Goal: Task Accomplishment & Management: Manage account settings

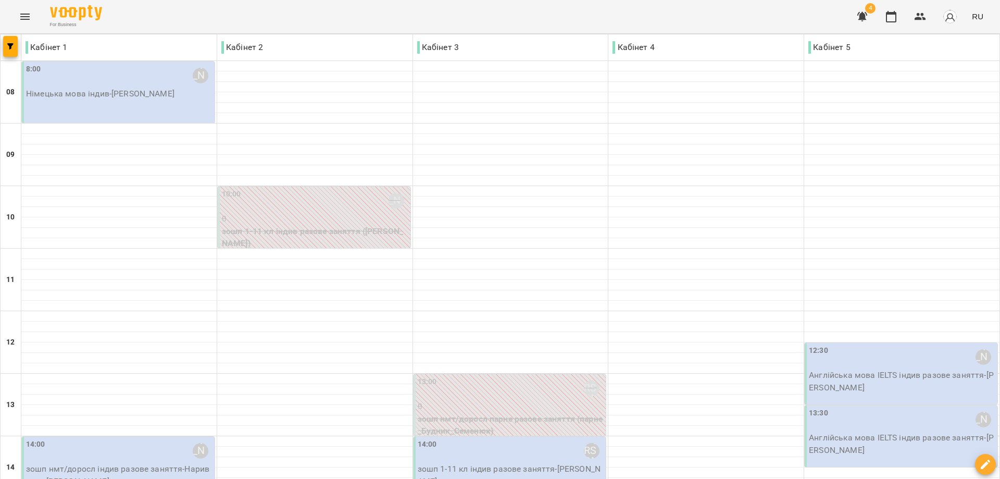
click at [101, 87] on p "Німецька мова індив - Макаревич Тимофій" at bounding box center [119, 93] width 186 height 12
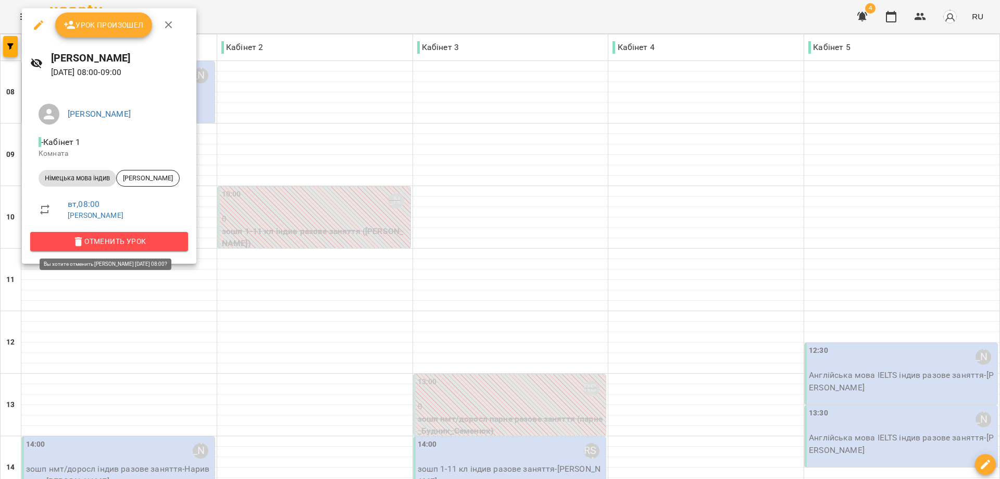
click at [141, 238] on span "Отменить Урок" at bounding box center [109, 241] width 141 height 12
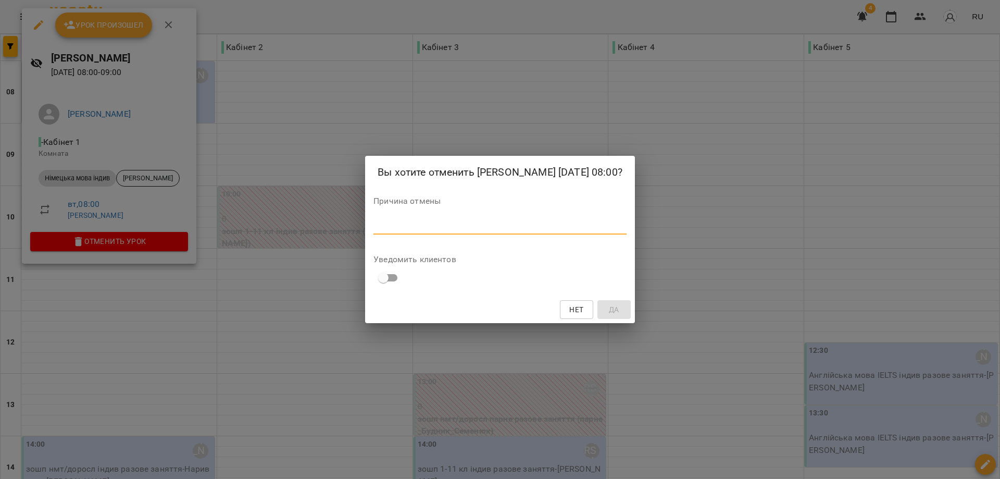
click at [373, 231] on textarea at bounding box center [499, 226] width 253 height 10
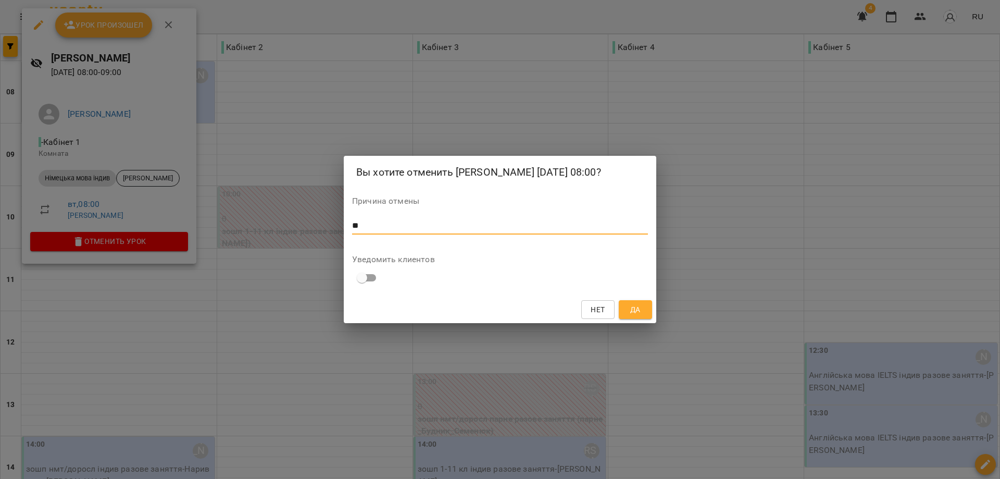
type textarea "*"
type textarea "********"
click at [644, 319] on button "Да" at bounding box center [635, 309] width 33 height 19
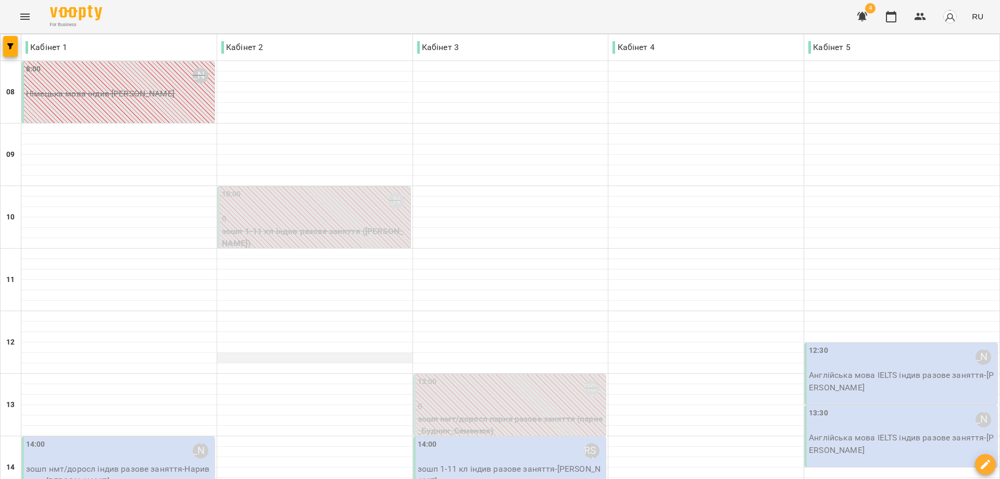
scroll to position [208, 0]
click at [503, 462] on p "зошп 1-11 кл індив разове заняття - Тищенко Кристина" at bounding box center [511, 474] width 186 height 24
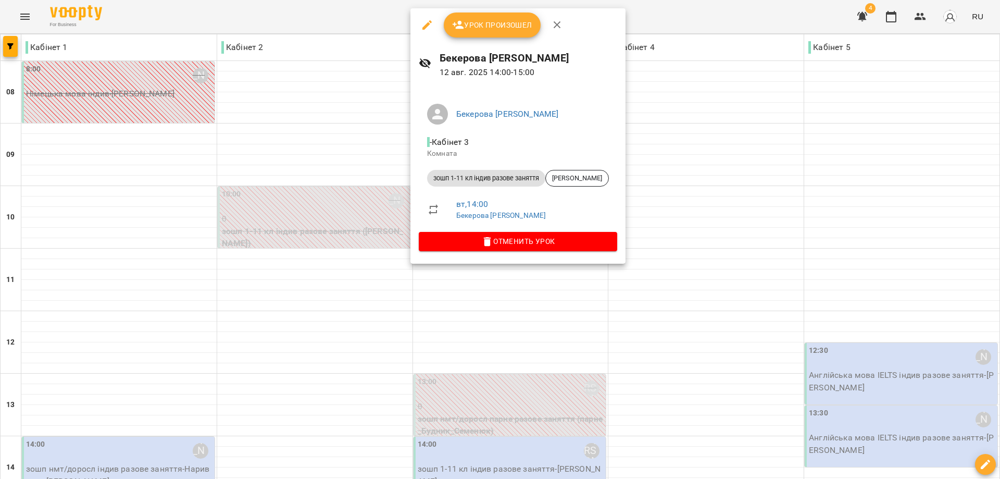
click at [683, 141] on div at bounding box center [500, 239] width 1000 height 479
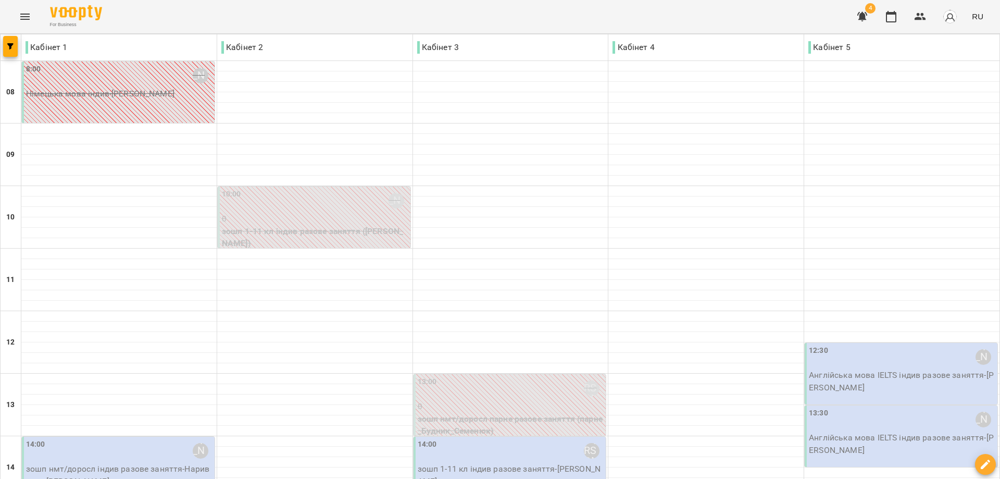
scroll to position [401, 0]
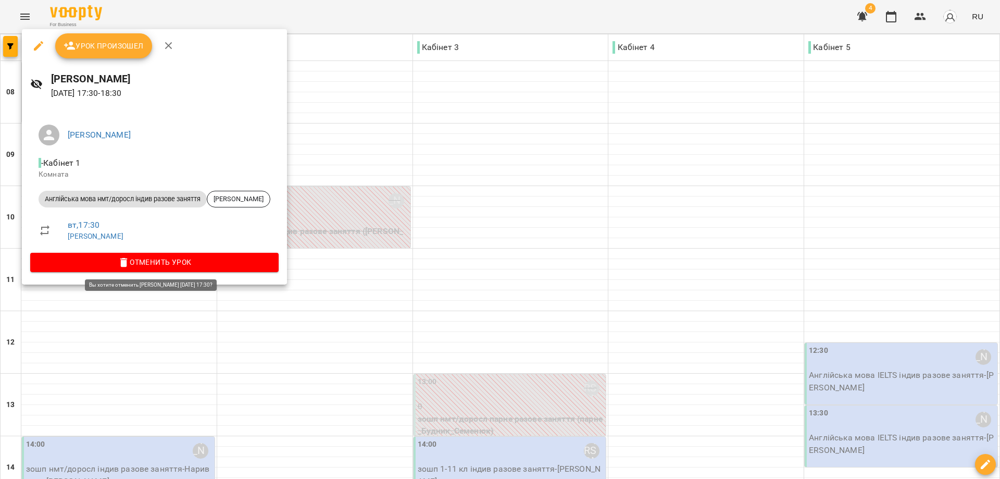
click at [160, 259] on span "Отменить Урок" at bounding box center [155, 262] width 232 height 12
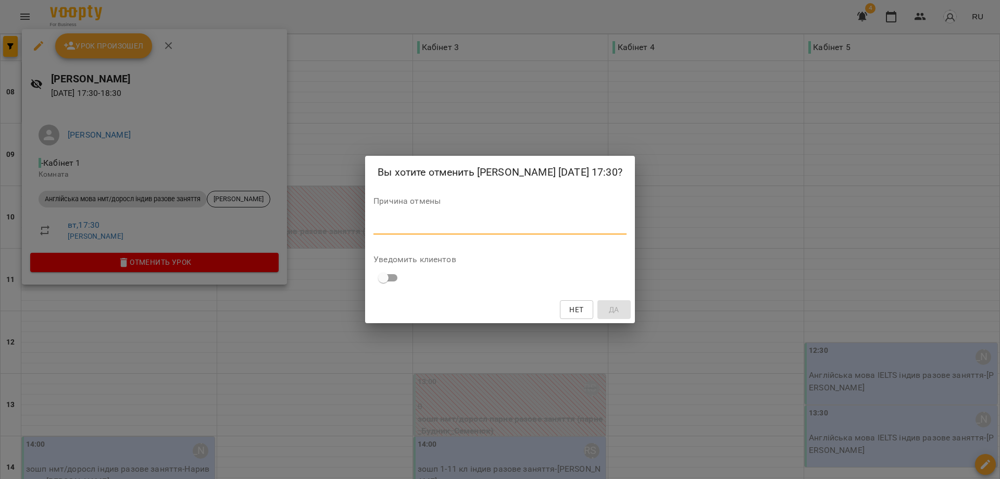
click at [373, 231] on textarea at bounding box center [499, 226] width 253 height 10
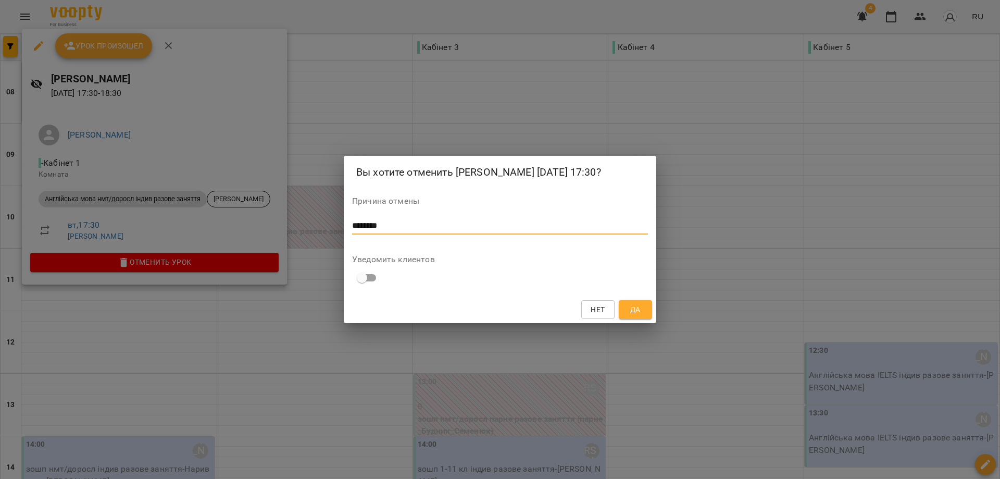
type textarea "********"
click at [640, 316] on span "Да" at bounding box center [635, 309] width 10 height 12
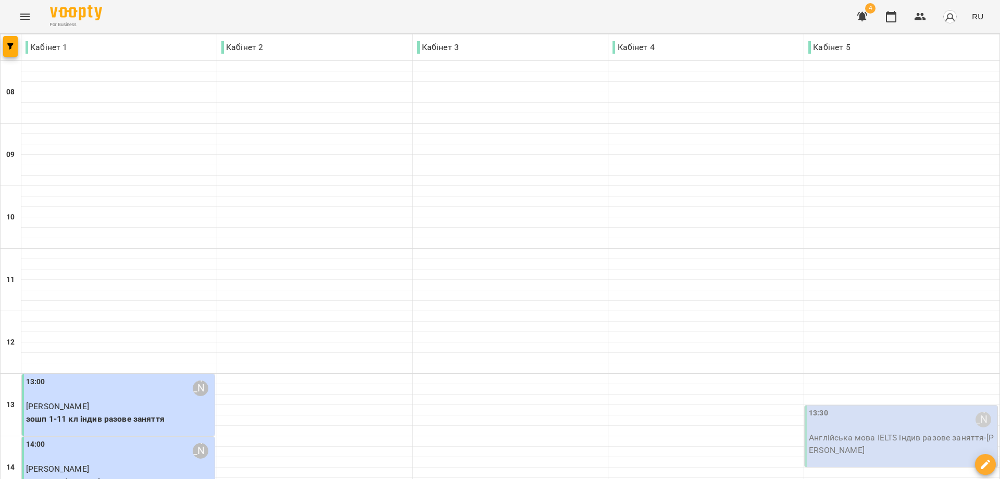
scroll to position [208, 0]
click at [932, 431] on p "Англійська мова IELTS індив разове заняття - Макаров Михайло" at bounding box center [902, 443] width 186 height 24
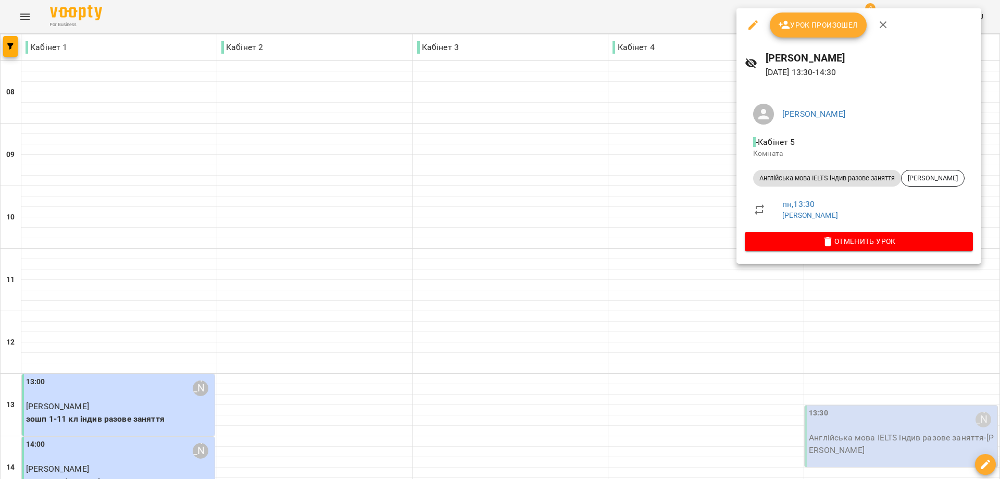
click at [799, 21] on span "Урок произошел" at bounding box center [818, 25] width 80 height 12
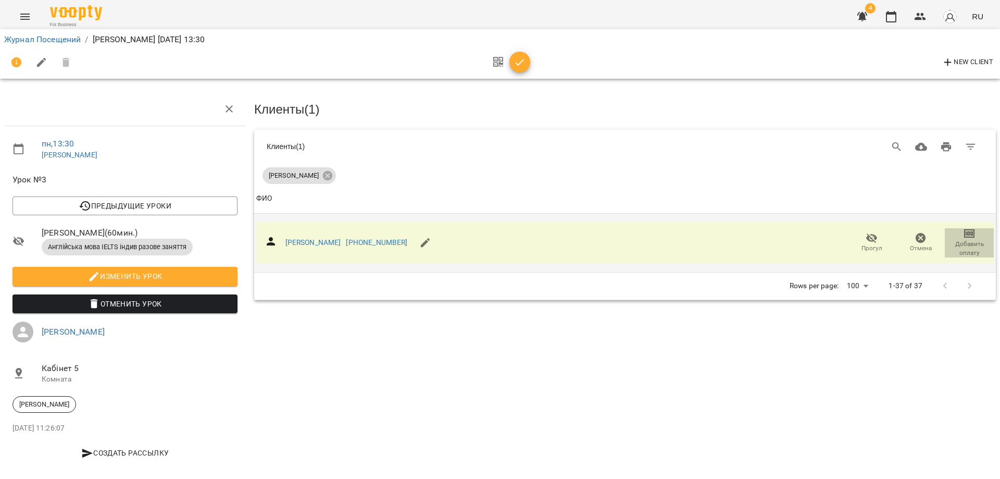
click at [960, 240] on span "Добавить оплату" at bounding box center [969, 249] width 36 height 18
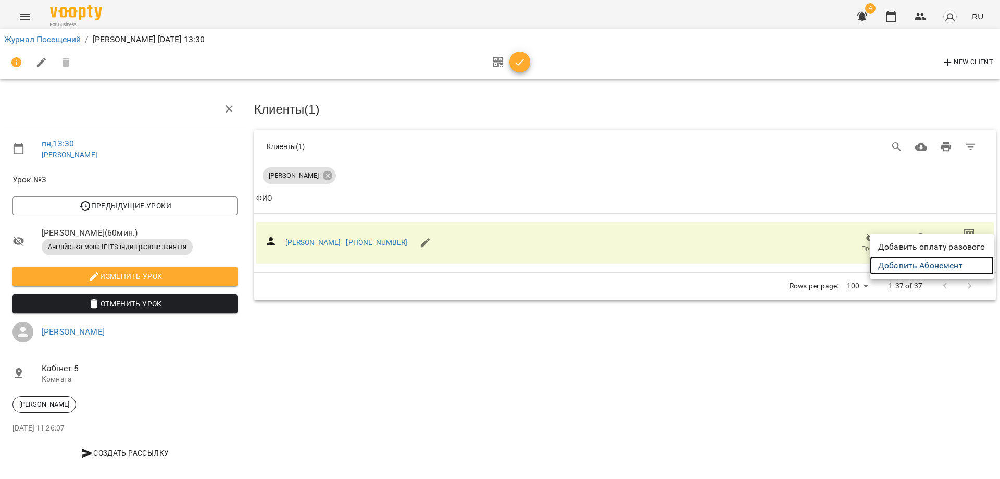
click at [954, 265] on link "Добавить Абонемент" at bounding box center [932, 265] width 124 height 19
click at [46, 38] on div at bounding box center [500, 239] width 1000 height 479
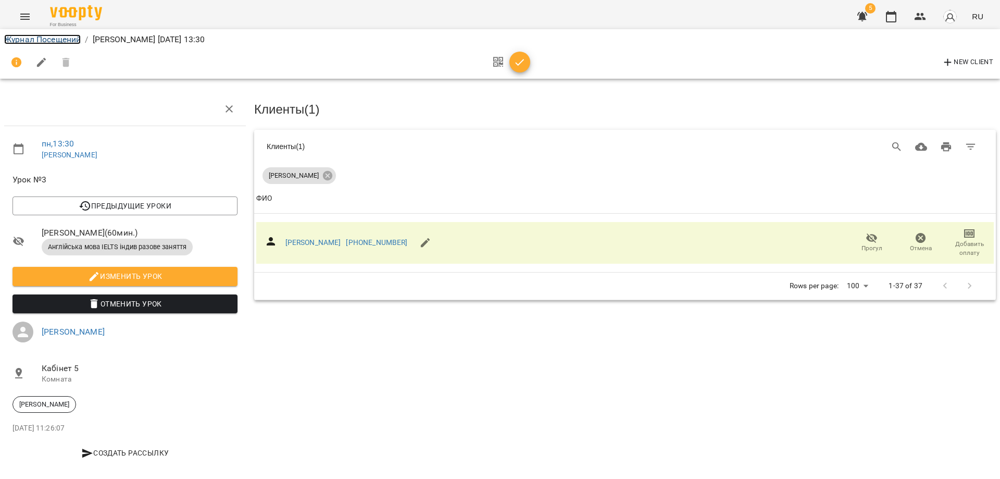
click at [49, 35] on link "Журнал Посещений" at bounding box center [42, 39] width 77 height 10
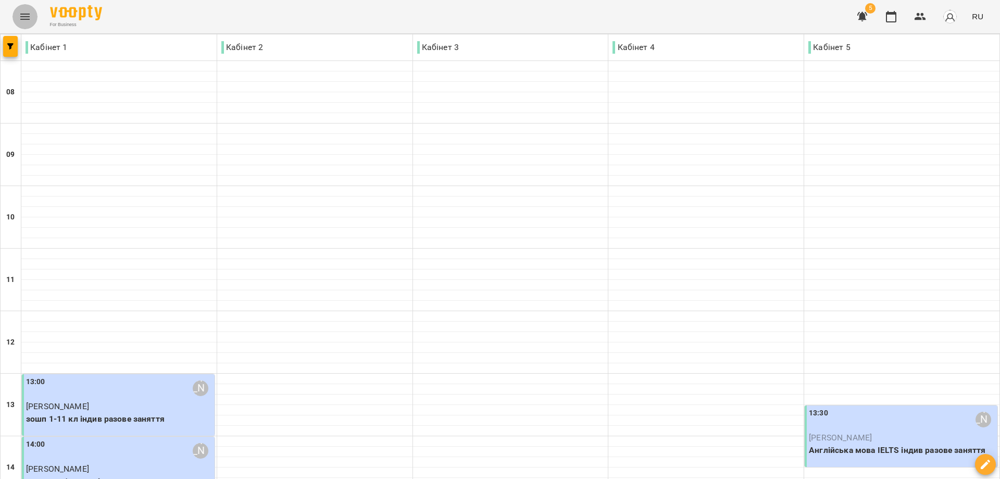
click at [24, 14] on icon "Menu" at bounding box center [25, 16] width 12 height 12
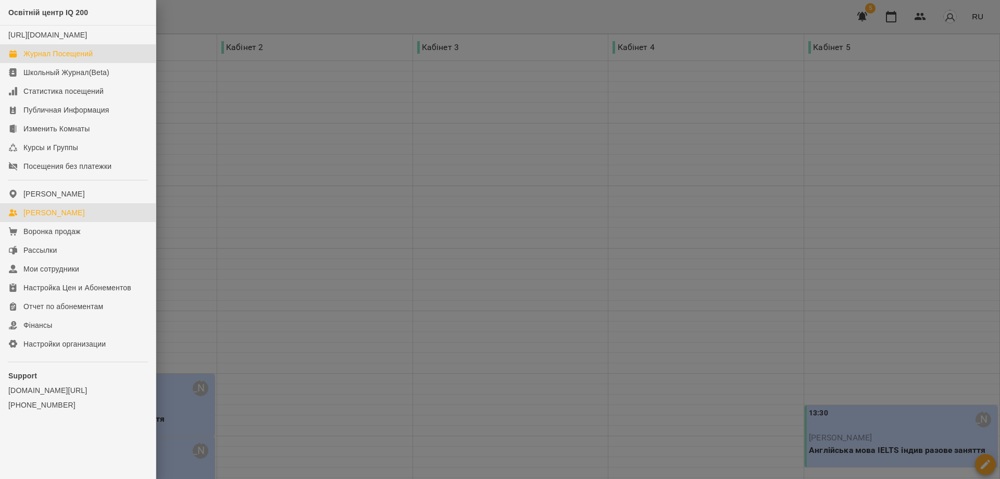
click at [67, 218] on div "[PERSON_NAME]" at bounding box center [53, 212] width 61 height 10
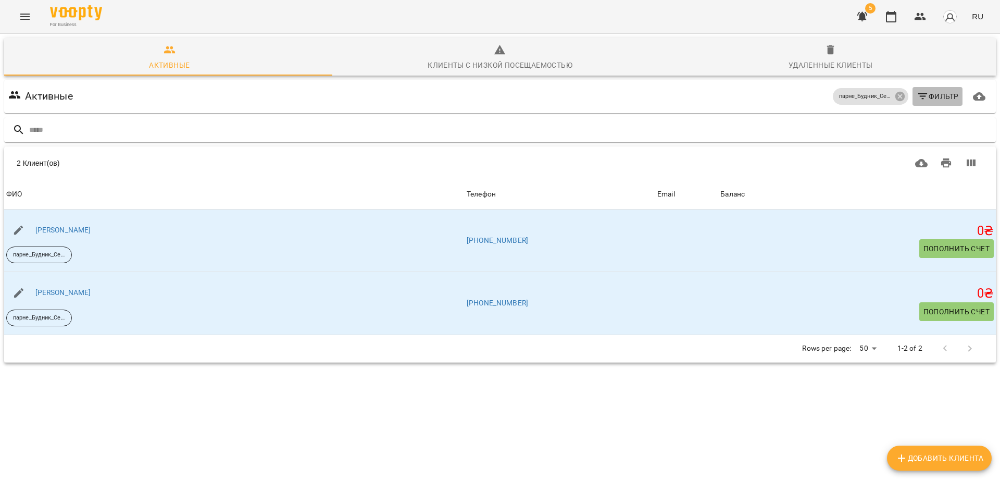
click at [923, 92] on span "Фильтр" at bounding box center [938, 96] width 42 height 12
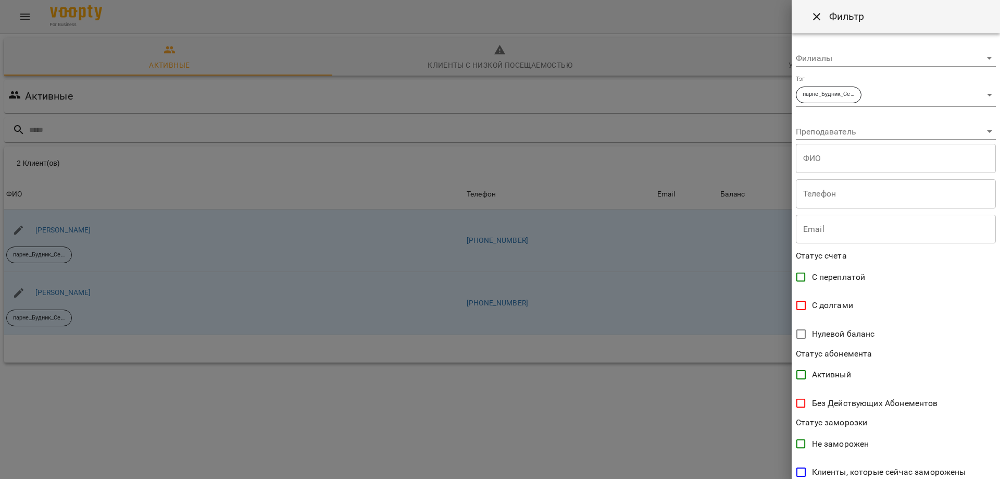
click at [983, 92] on body "**********" at bounding box center [500, 220] width 1000 height 440
click at [983, 92] on li "парне_Будник_Семенюк" at bounding box center [892, 94] width 192 height 19
click at [695, 97] on div at bounding box center [500, 239] width 1000 height 479
click at [985, 90] on body "**********" at bounding box center [500, 220] width 1000 height 440
click at [818, 90] on li "парне_Будник_Семенюк" at bounding box center [892, 94] width 192 height 19
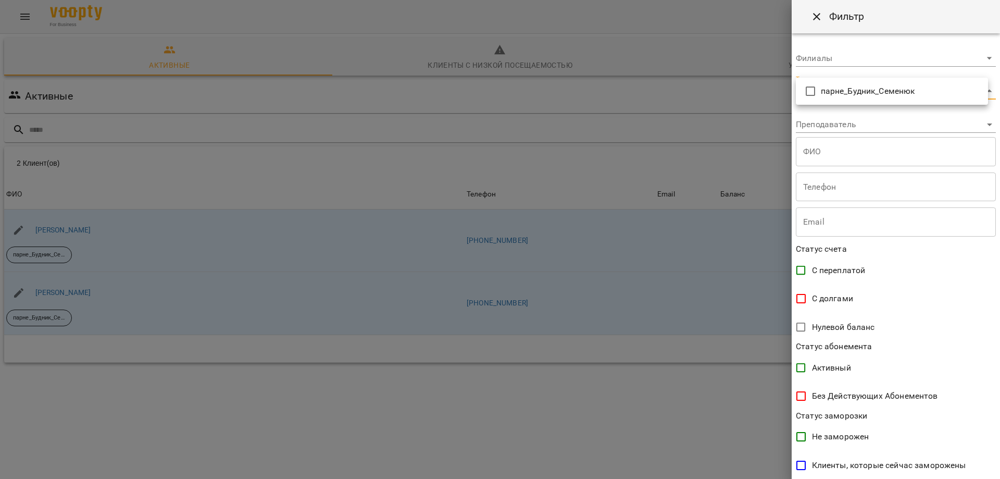
click at [729, 89] on div at bounding box center [500, 239] width 1000 height 479
click at [830, 86] on body "For Business 5 RU Активные Клиенты с низкой посещаемостью Удаленные клиенты Акт…" at bounding box center [500, 220] width 1000 height 440
click at [811, 90] on icon at bounding box center [810, 91] width 12 height 12
type input "**********"
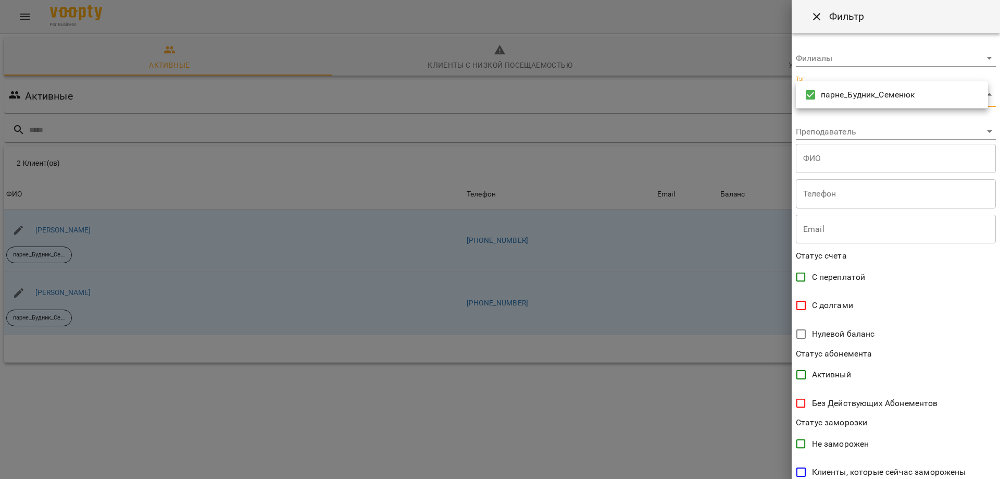
click at [802, 374] on div at bounding box center [500, 239] width 1000 height 479
click at [626, 325] on div at bounding box center [500, 239] width 1000 height 479
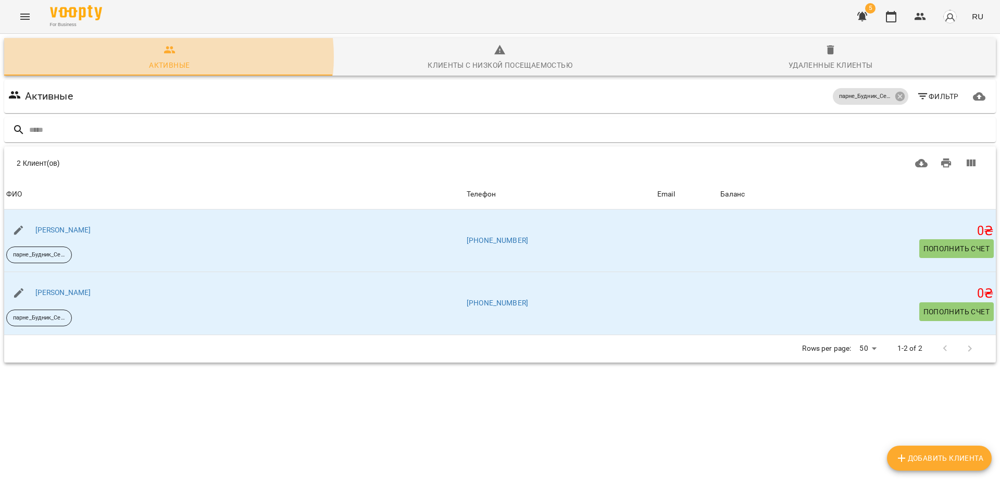
click at [162, 57] on span "Активные" at bounding box center [169, 58] width 318 height 28
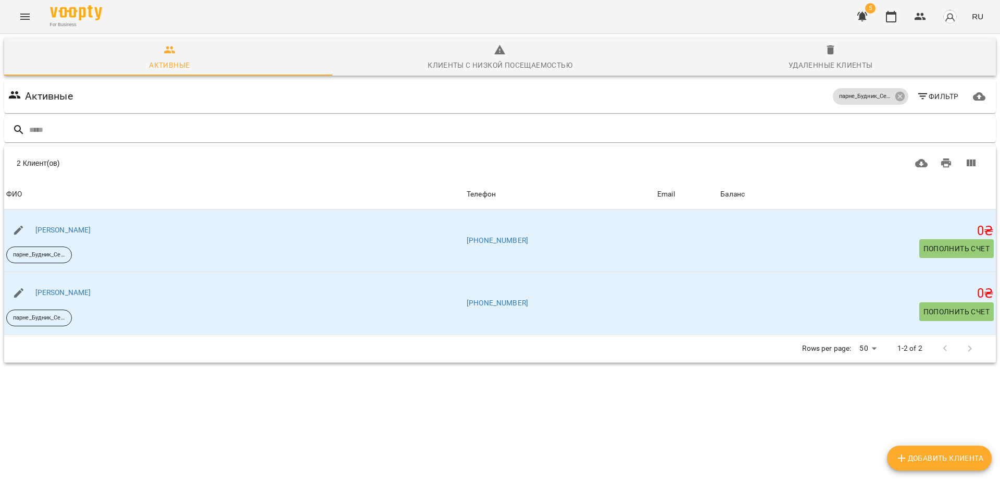
click at [870, 347] on body "For Business 5 RU Активные Клиенты с низкой посещаемостью Удаленные клиенты Акт…" at bounding box center [500, 220] width 1000 height 440
click at [627, 272] on div at bounding box center [500, 239] width 1000 height 479
click at [854, 11] on button "button" at bounding box center [862, 16] width 25 height 25
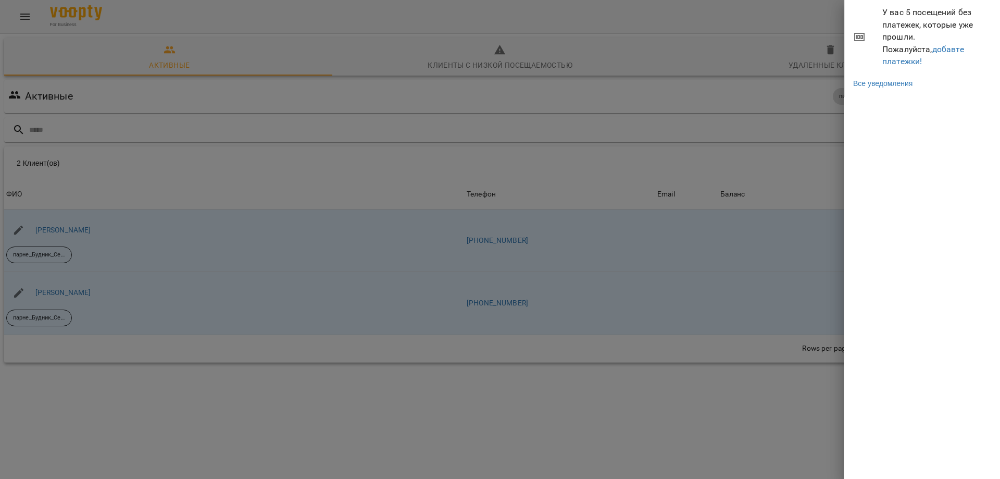
click at [223, 108] on div at bounding box center [500, 239] width 1000 height 479
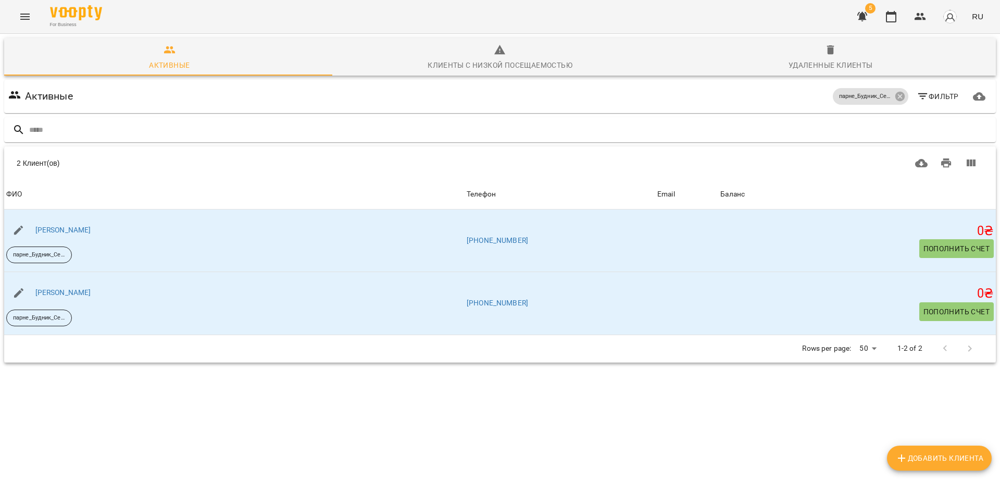
click at [23, 12] on button "Menu" at bounding box center [24, 16] width 25 height 25
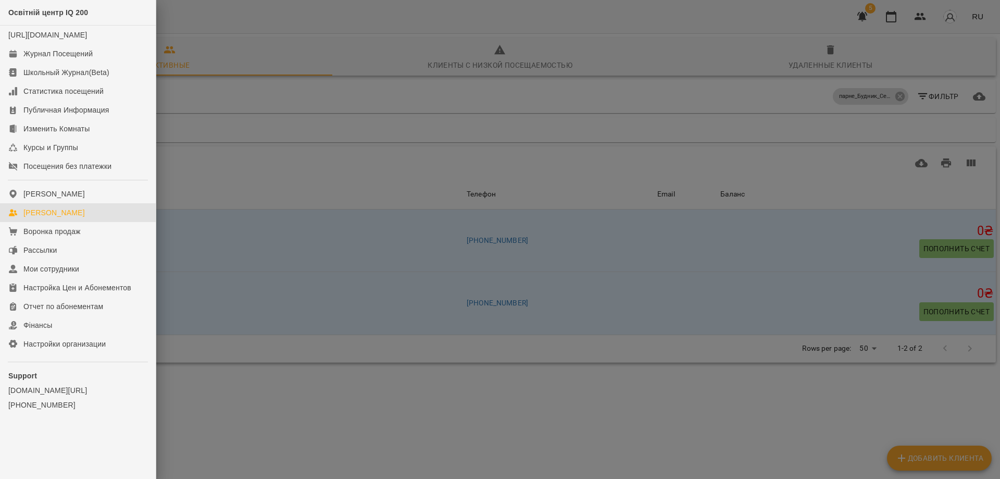
click at [181, 108] on div at bounding box center [500, 239] width 1000 height 479
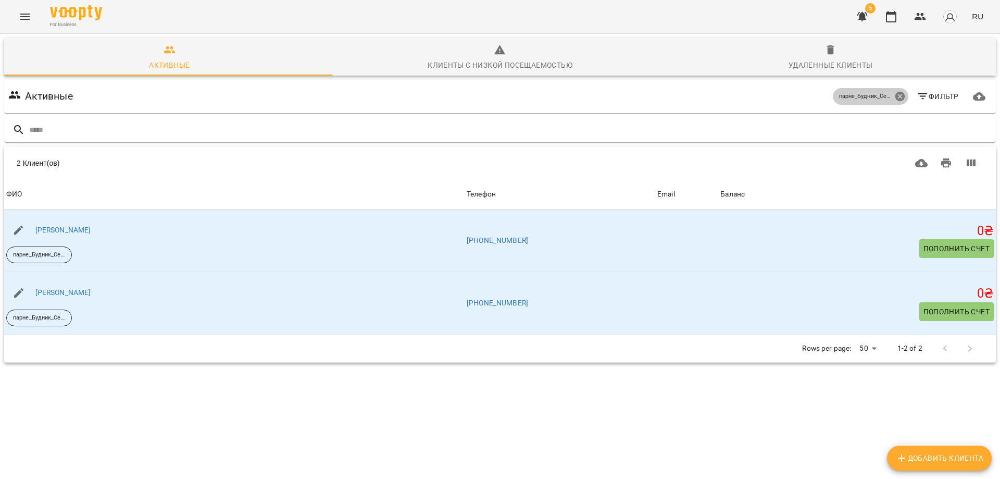
click at [895, 96] on icon at bounding box center [899, 96] width 9 height 9
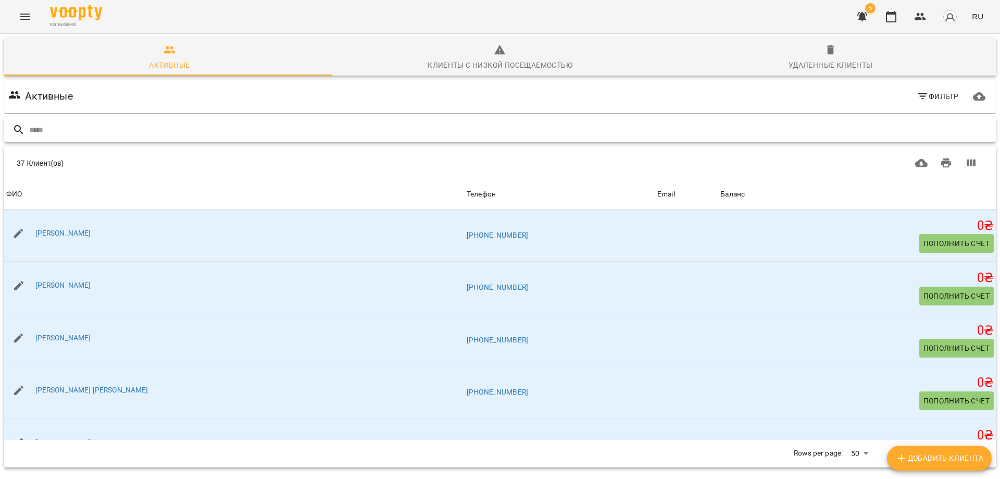
click at [61, 126] on input "text" at bounding box center [510, 129] width 962 height 17
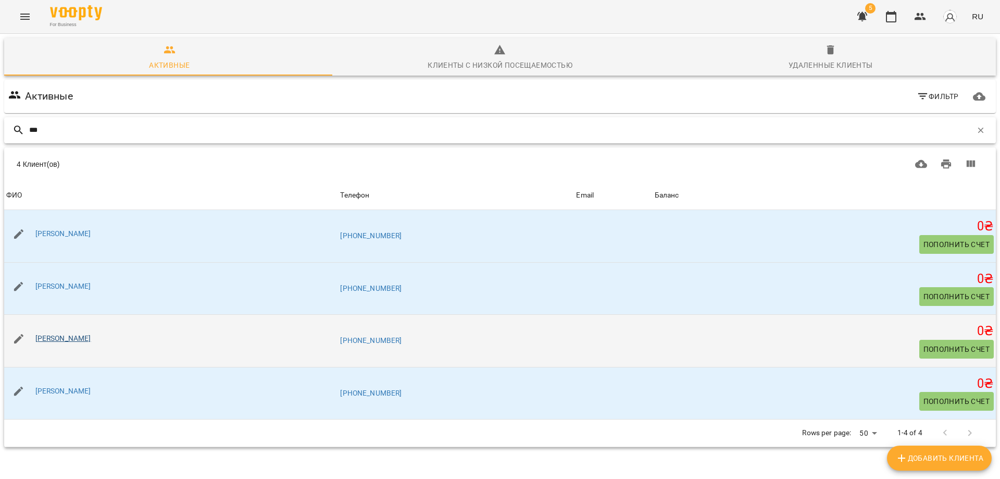
type input "***"
click at [91, 336] on link "[PERSON_NAME]" at bounding box center [63, 338] width 56 height 8
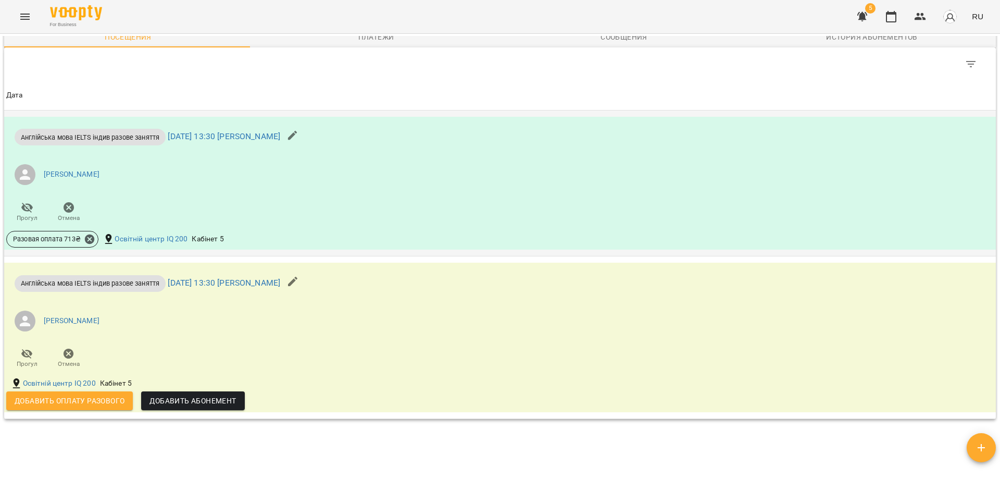
scroll to position [833, 0]
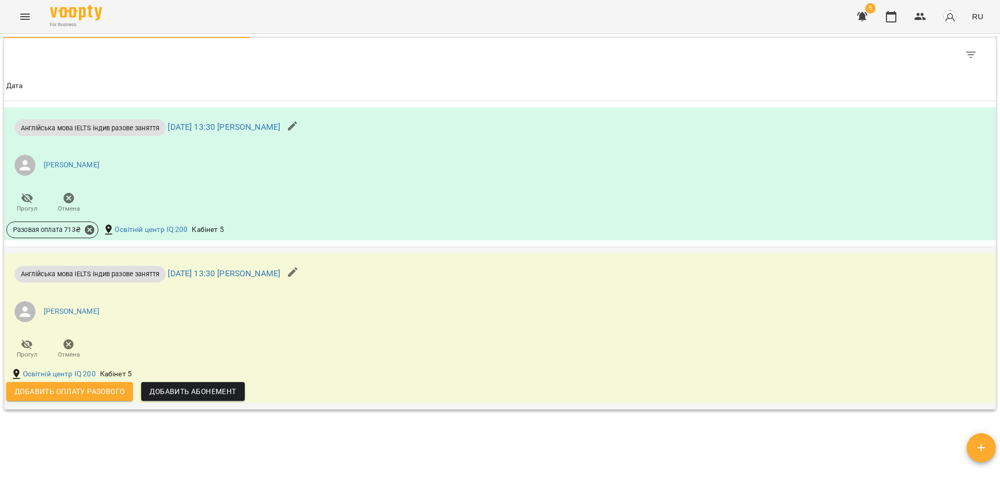
click at [89, 397] on span "Добавить оплату разового" at bounding box center [70, 391] width 110 height 12
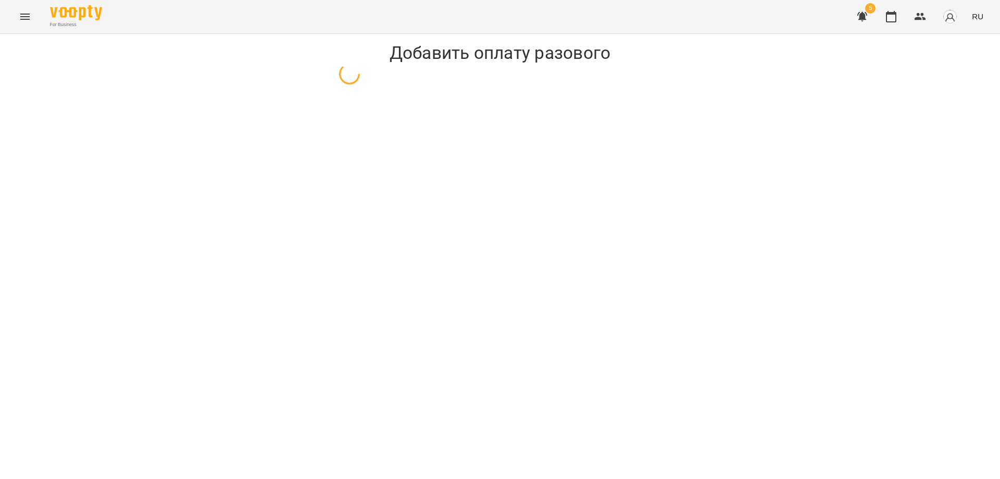
select select "**********"
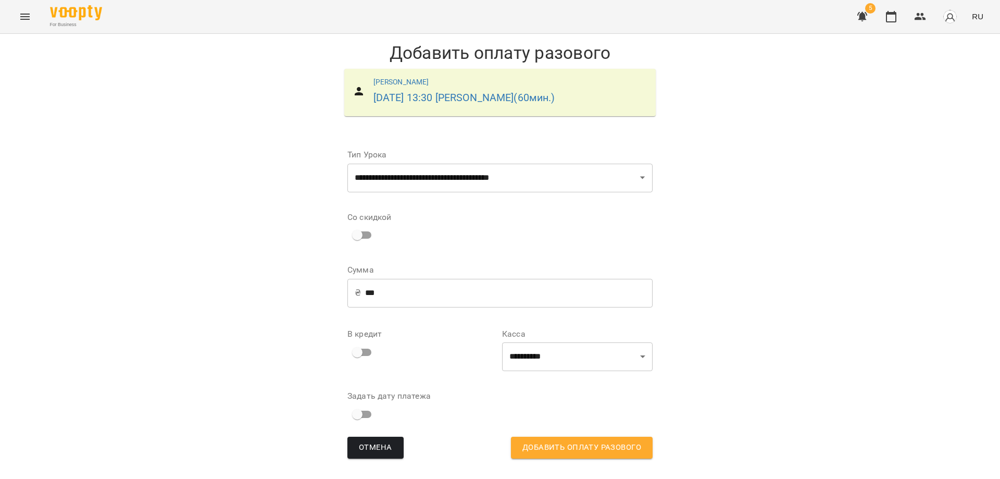
click at [382, 307] on input "***" at bounding box center [508, 292] width 287 height 29
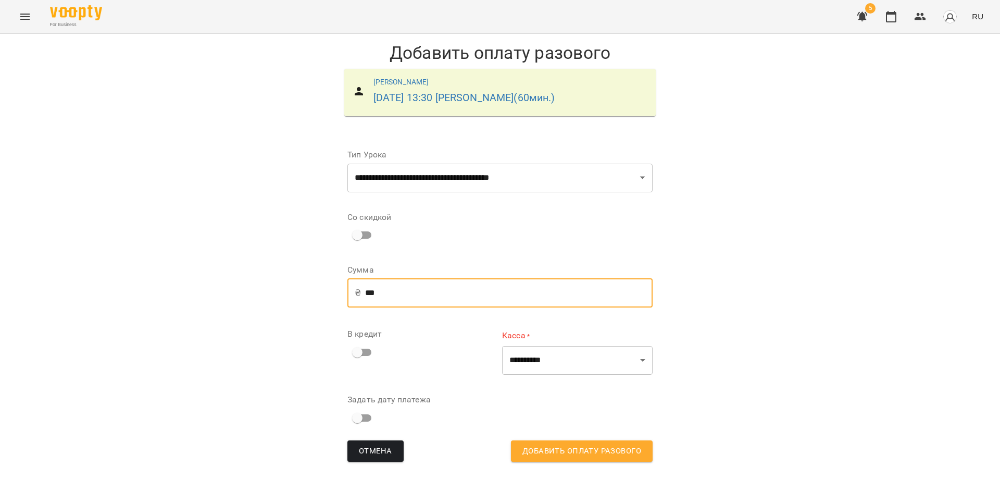
type input "***"
drag, startPoint x: 645, startPoint y: 378, endPoint x: 639, endPoint y: 388, distance: 12.1
click at [645, 374] on select "**********" at bounding box center [577, 359] width 150 height 29
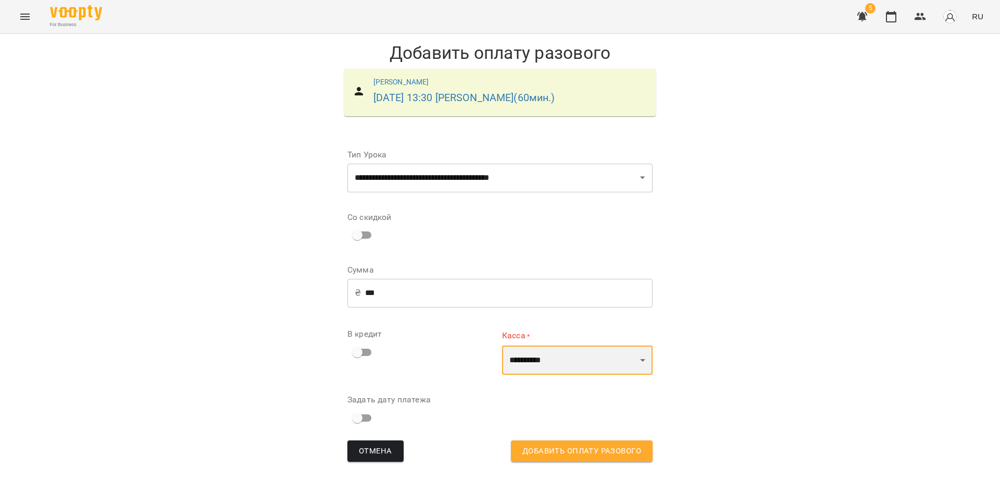
select select "****"
click at [502, 358] on select "**********" at bounding box center [577, 359] width 150 height 29
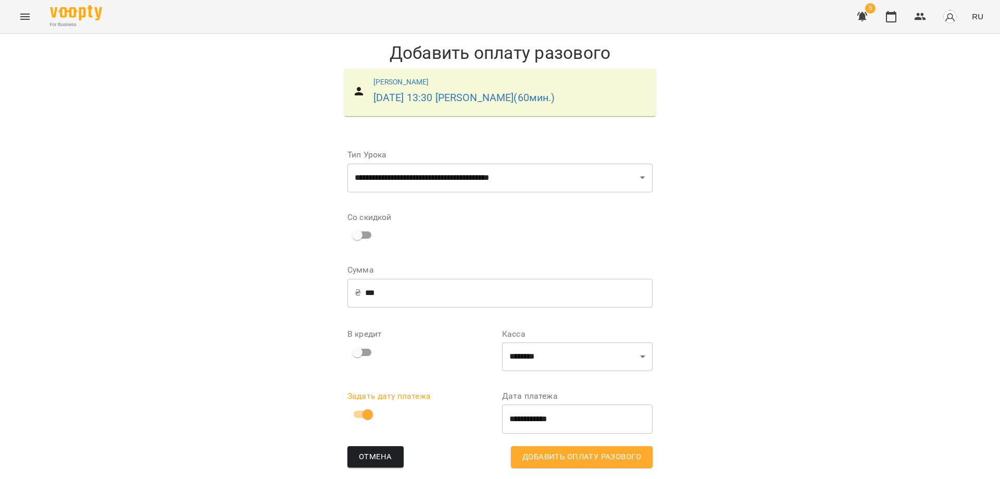
click at [559, 432] on input "**********" at bounding box center [577, 418] width 150 height 29
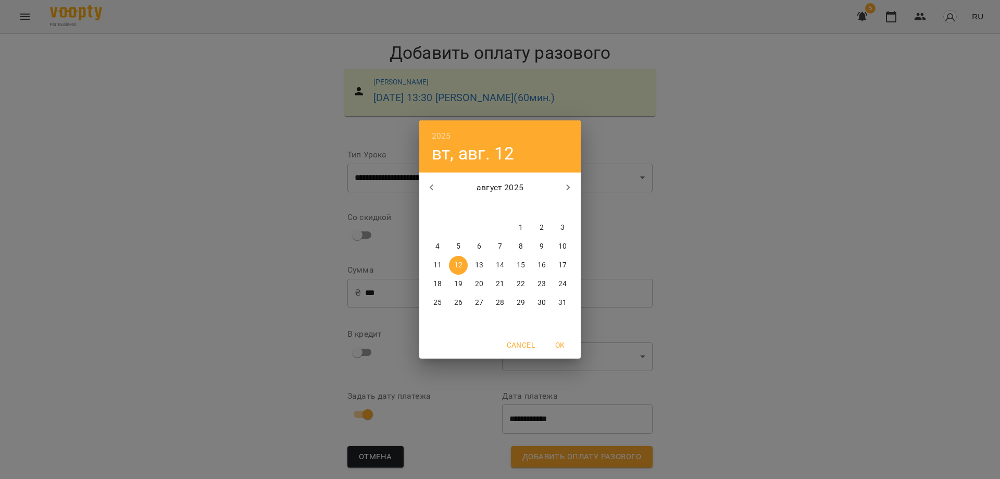
click at [430, 189] on icon "button" at bounding box center [431, 187] width 12 height 12
drag, startPoint x: 498, startPoint y: 301, endPoint x: 503, endPoint y: 303, distance: 5.4
click at [498, 299] on p "31" at bounding box center [500, 302] width 8 height 10
type input "**********"
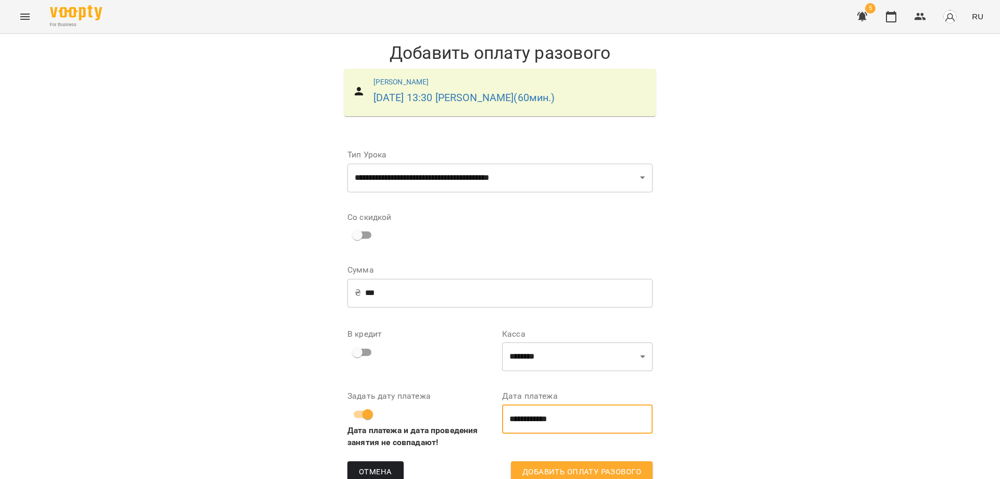
scroll to position [37, 0]
click at [582, 465] on span "Добавить оплату разового" at bounding box center [581, 472] width 119 height 14
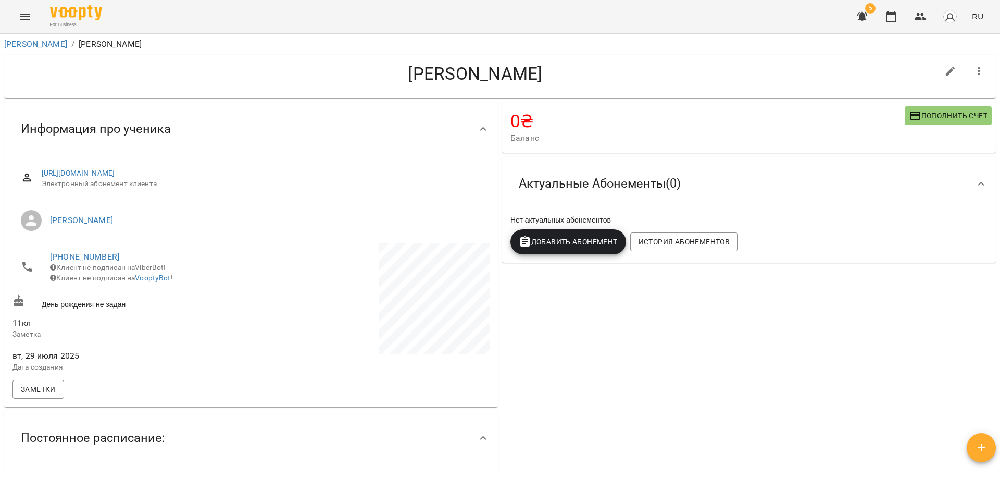
click at [24, 17] on icon "Menu" at bounding box center [24, 17] width 9 height 6
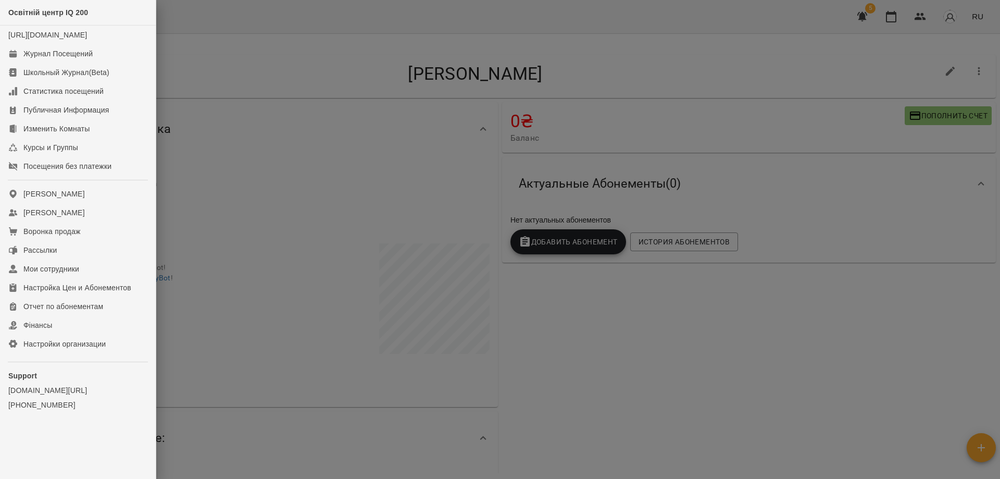
click at [229, 52] on div at bounding box center [500, 239] width 1000 height 479
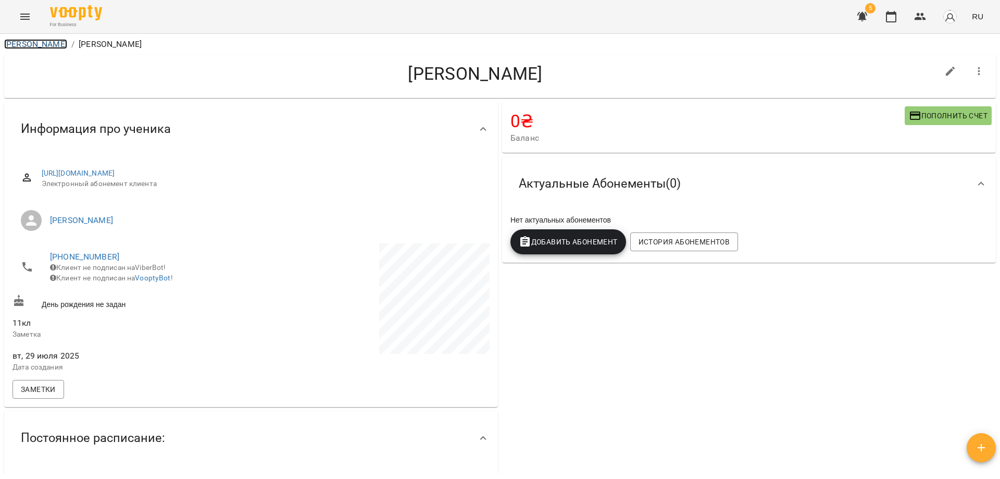
click at [21, 40] on link "[PERSON_NAME]" at bounding box center [35, 44] width 63 height 10
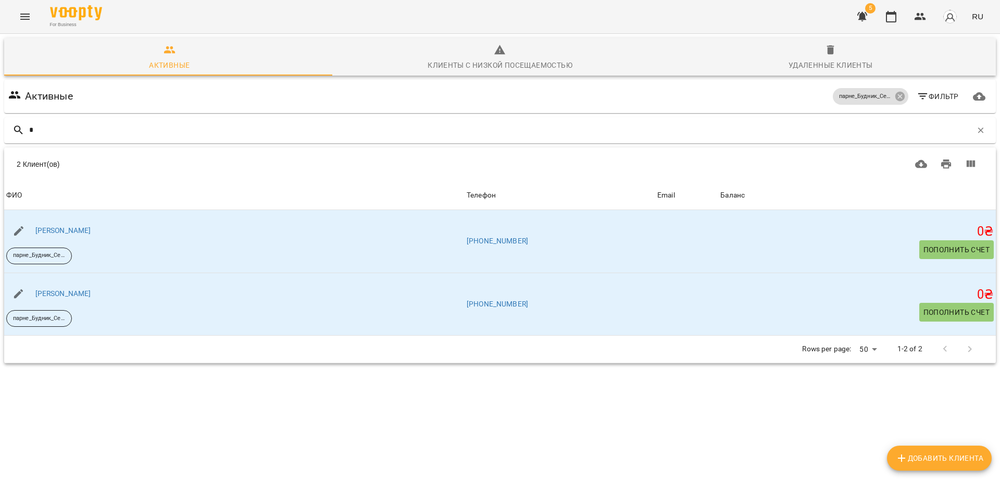
type input "*"
click at [20, 15] on icon "Menu" at bounding box center [25, 16] width 12 height 12
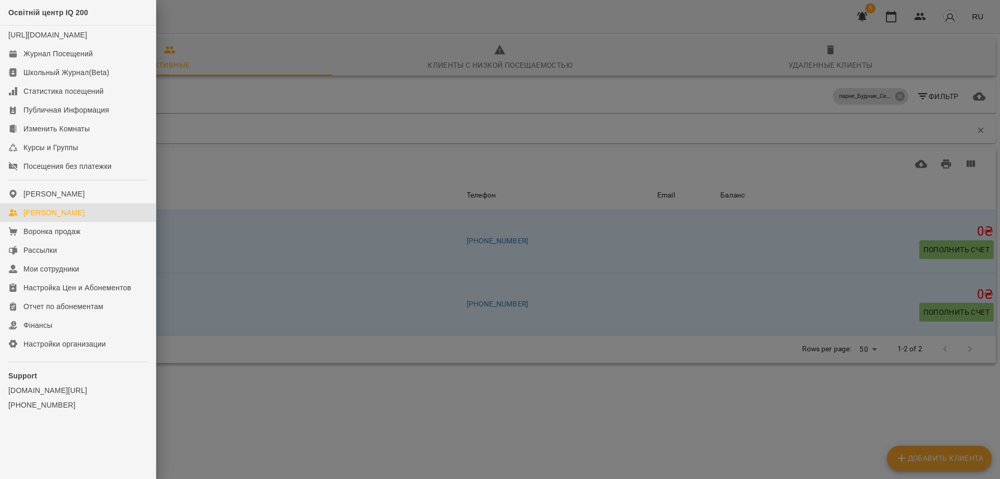
click at [85, 222] on link "[PERSON_NAME]" at bounding box center [78, 212] width 156 height 19
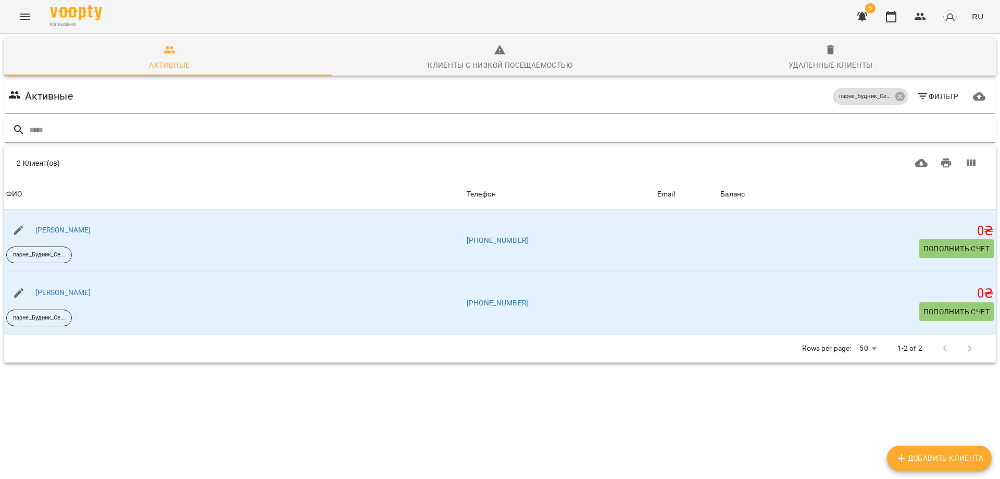
click at [130, 130] on input "text" at bounding box center [510, 129] width 962 height 17
click at [826, 59] on div "Удаленные клиенты" at bounding box center [830, 65] width 84 height 12
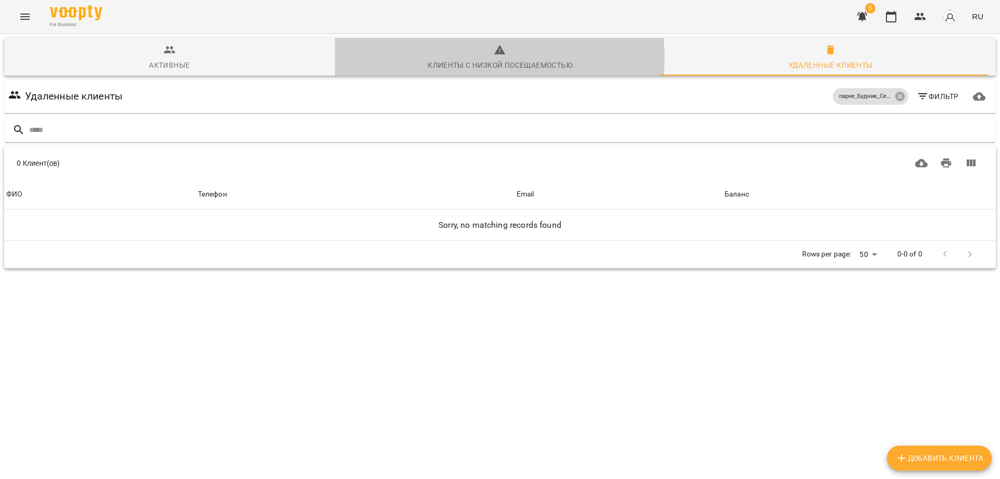
click at [472, 58] on span "Клиенты с низкой посещаемостью" at bounding box center [500, 58] width 318 height 28
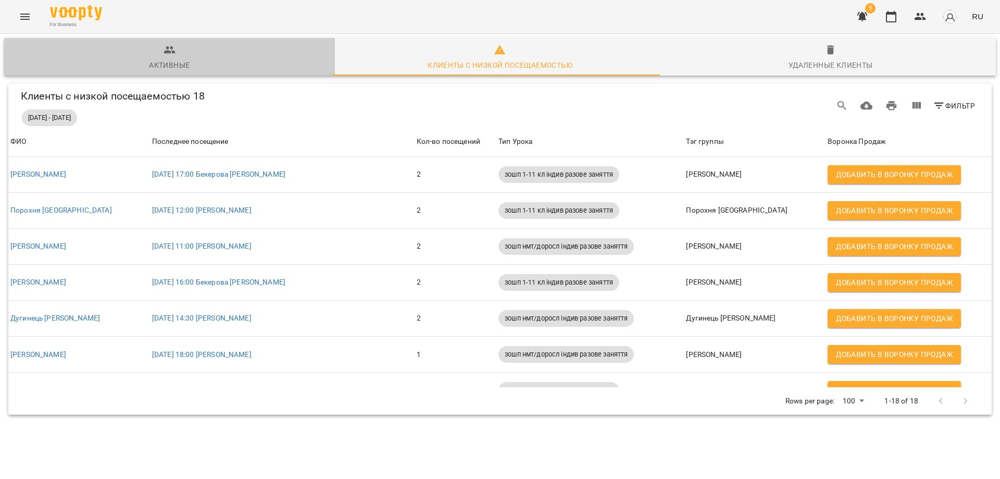
click at [171, 55] on icon "button" at bounding box center [170, 50] width 12 height 12
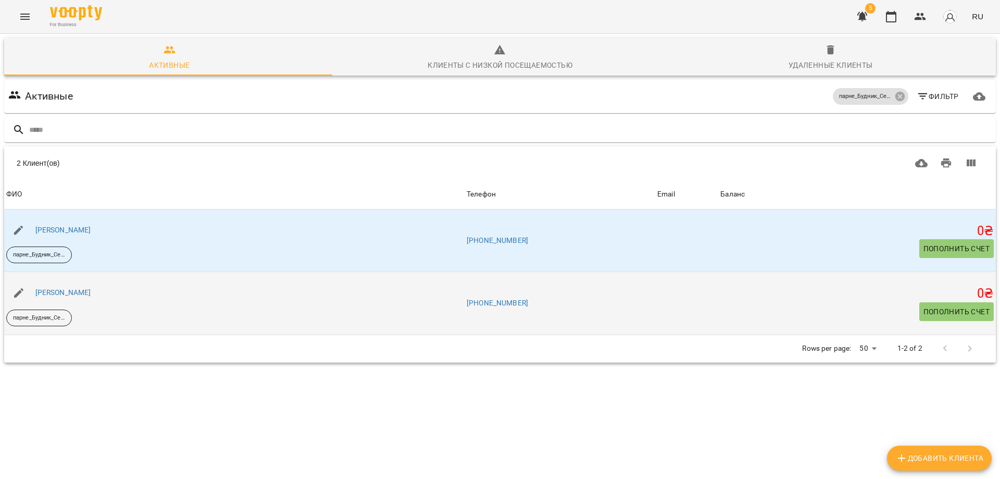
scroll to position [46, 0]
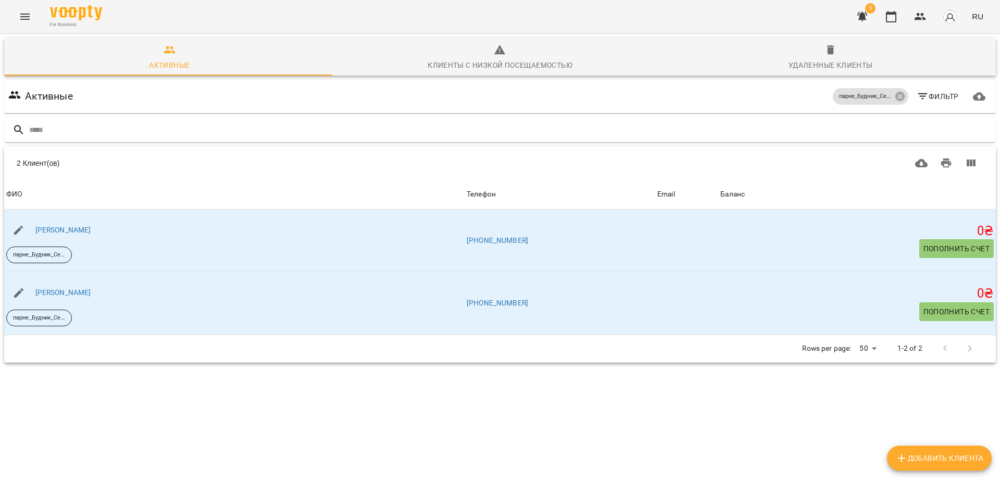
click at [959, 336] on div at bounding box center [957, 348] width 49 height 25
click at [937, 336] on div at bounding box center [957, 348] width 49 height 25
click at [27, 18] on icon "Menu" at bounding box center [25, 16] width 12 height 12
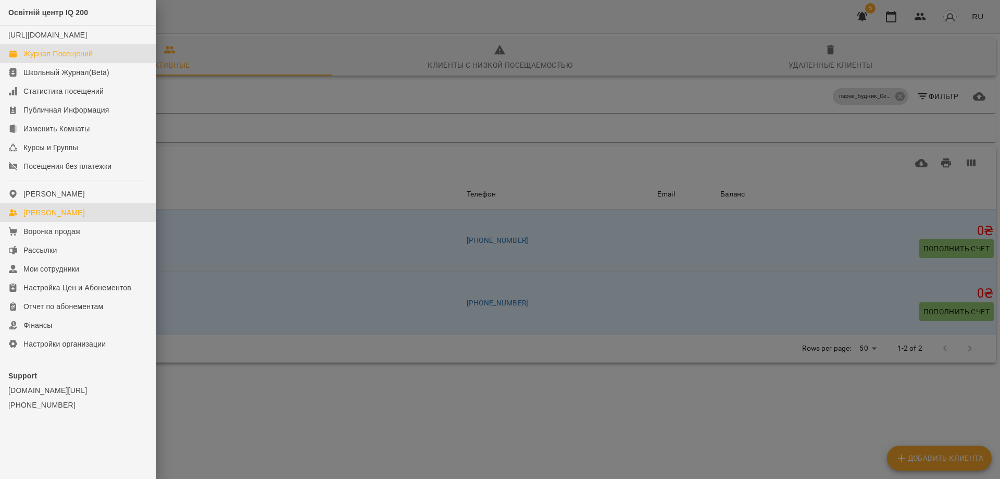
click at [60, 59] on div "Журнал Посещений" at bounding box center [57, 53] width 69 height 10
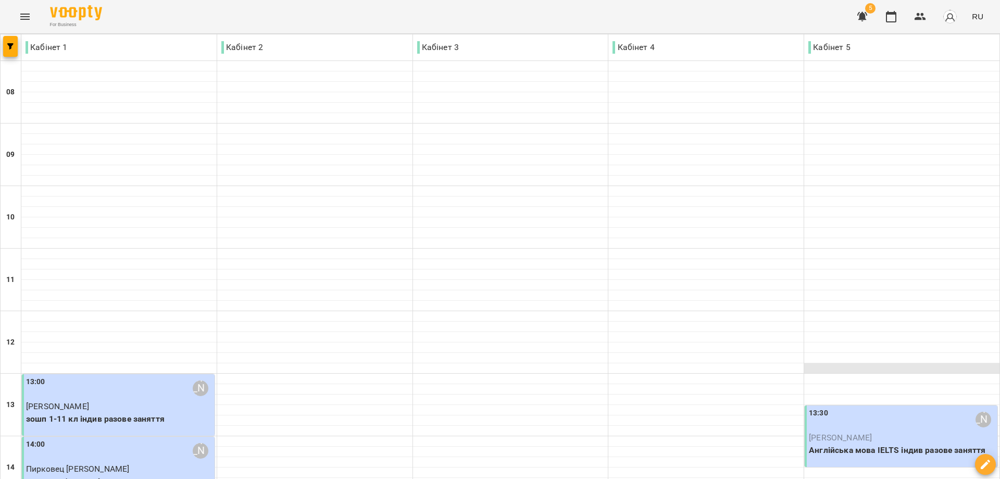
scroll to position [349, 0]
